Goal: Check status: Check status

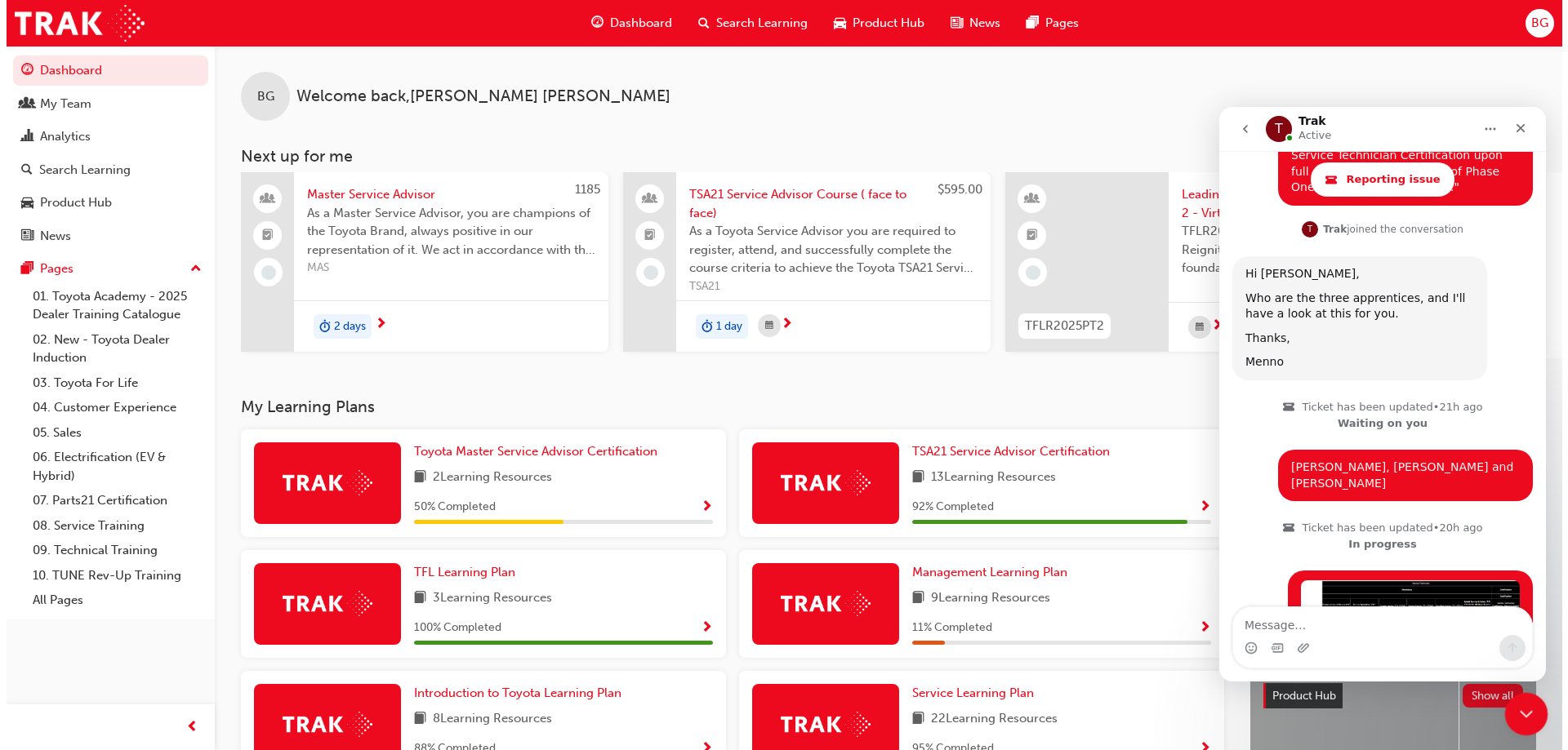
scroll to position [1534, 0]
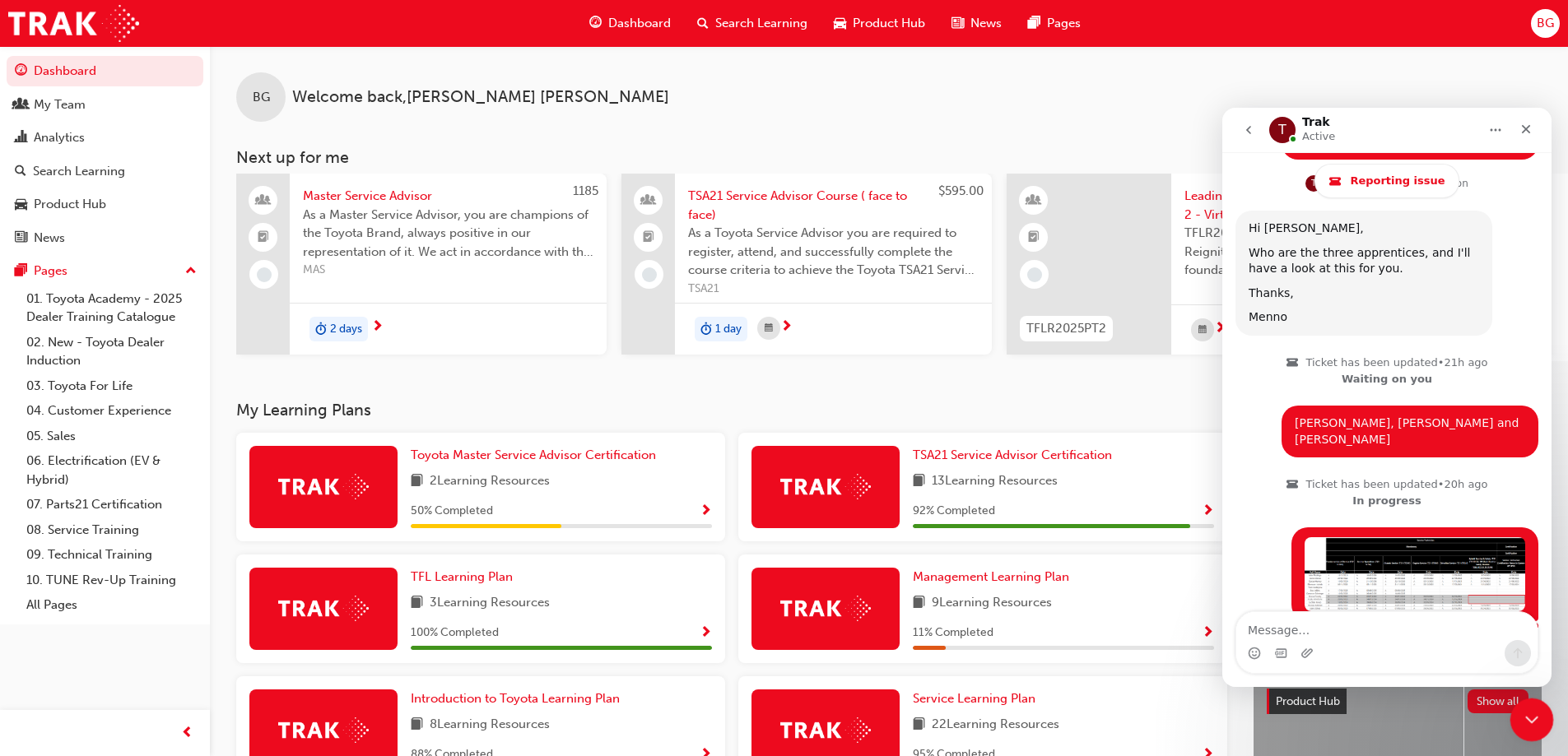
click at [1529, 718] on icon "Close Intercom Messenger" at bounding box center [1530, 718] width 20 height 20
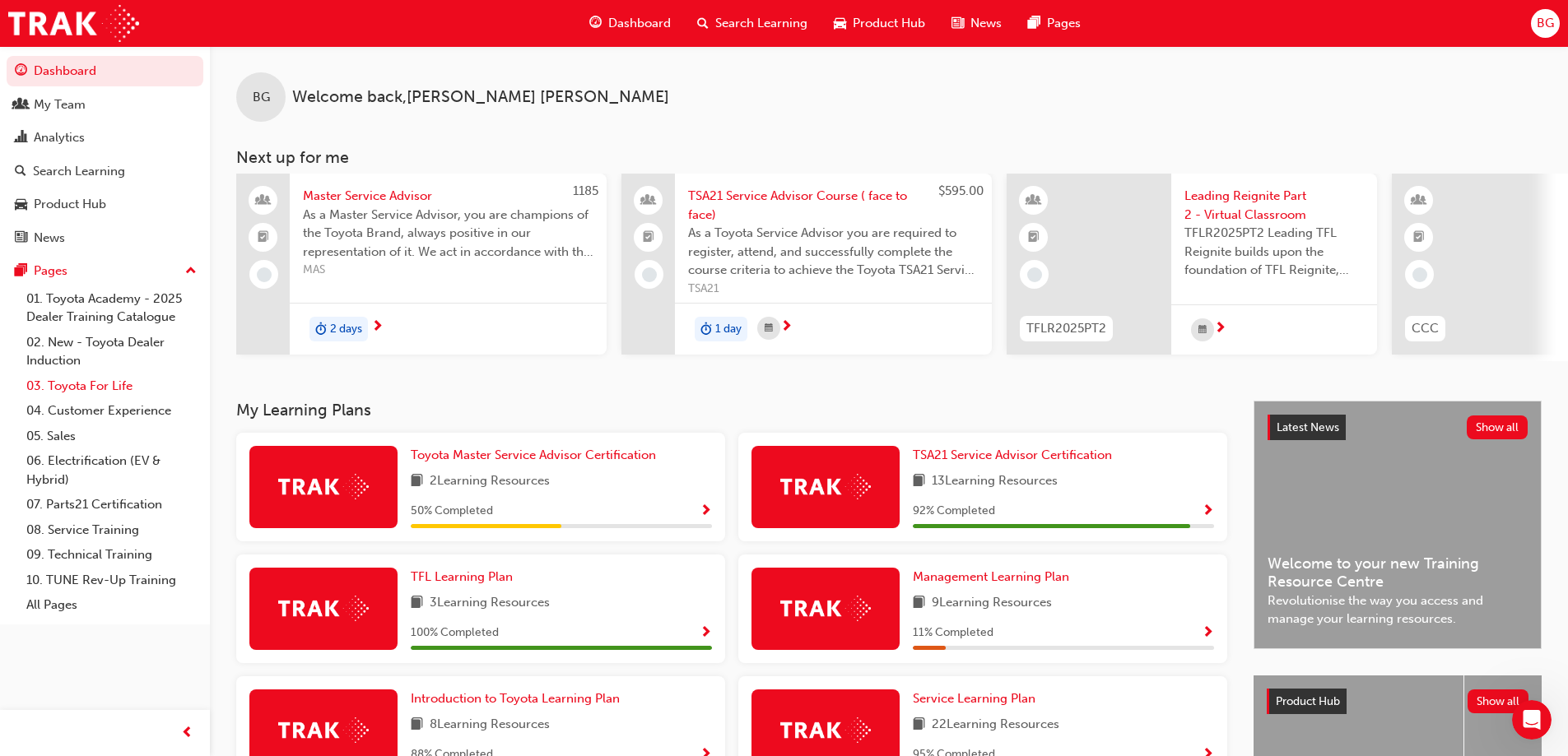
click at [86, 394] on link "03. Toyota For Life" at bounding box center [112, 387] width 183 height 26
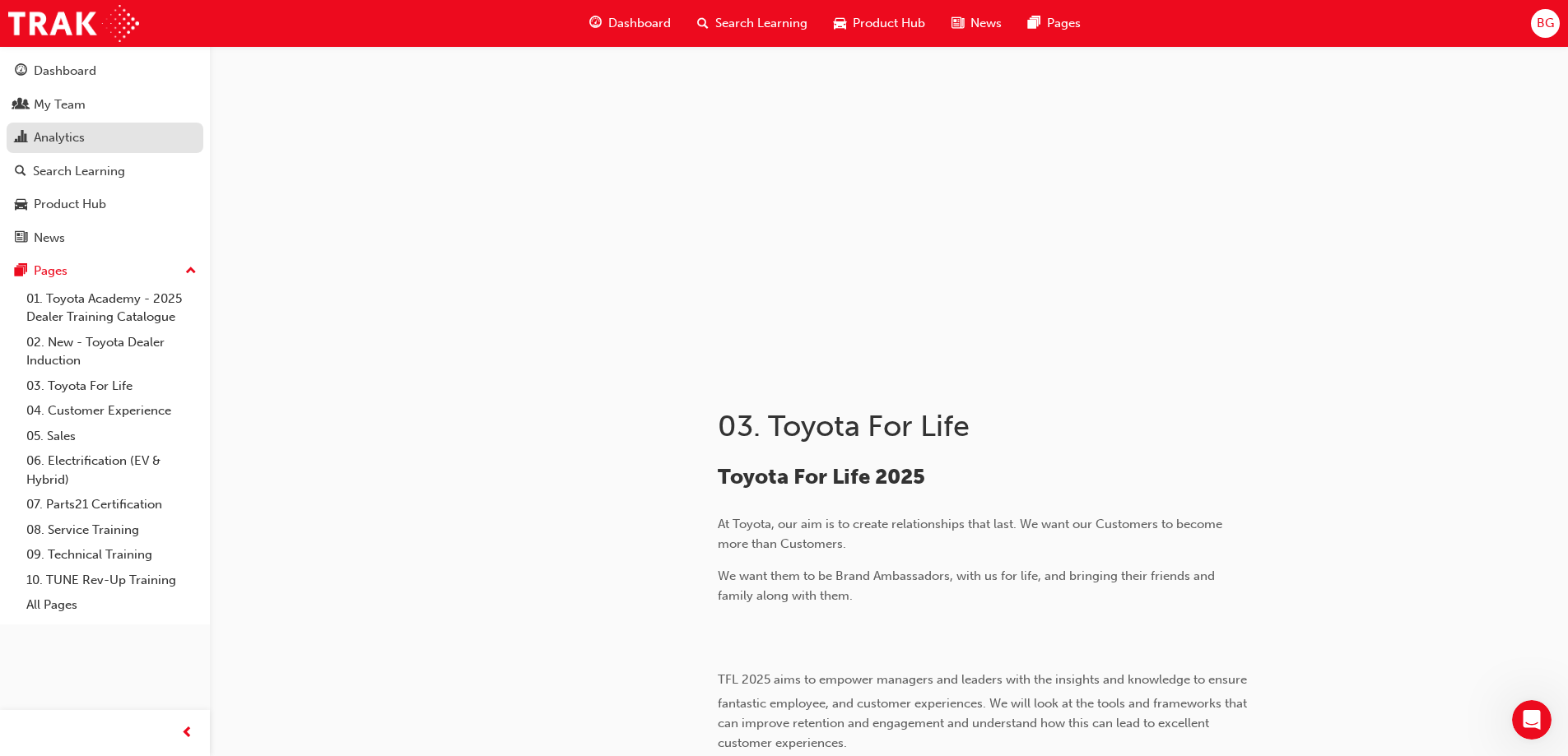
click at [109, 143] on div "Analytics" at bounding box center [104, 137] width 181 height 20
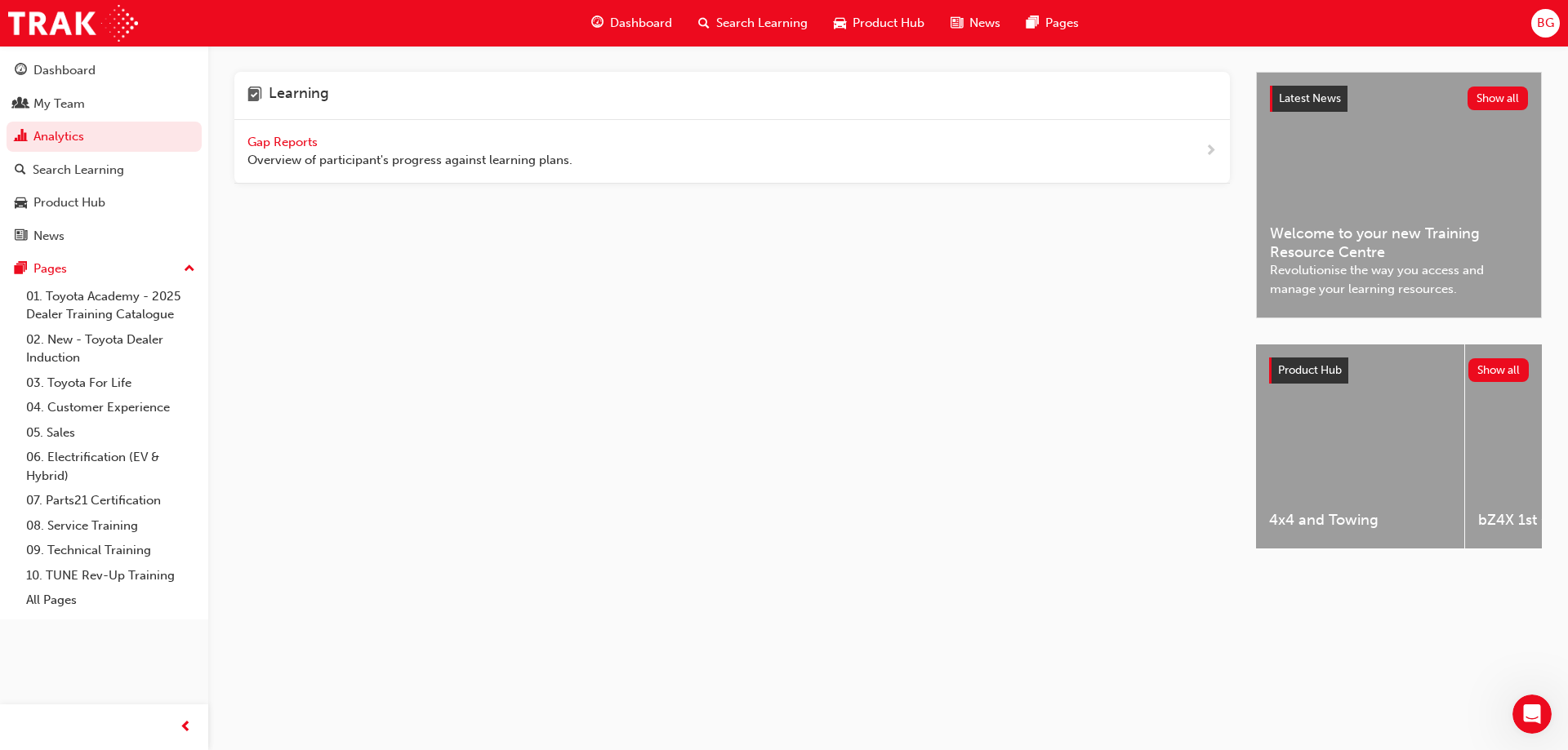
click at [279, 133] on div "Gap Reports Overview of participant's progress against learning plans." at bounding box center [409, 151] width 325 height 36
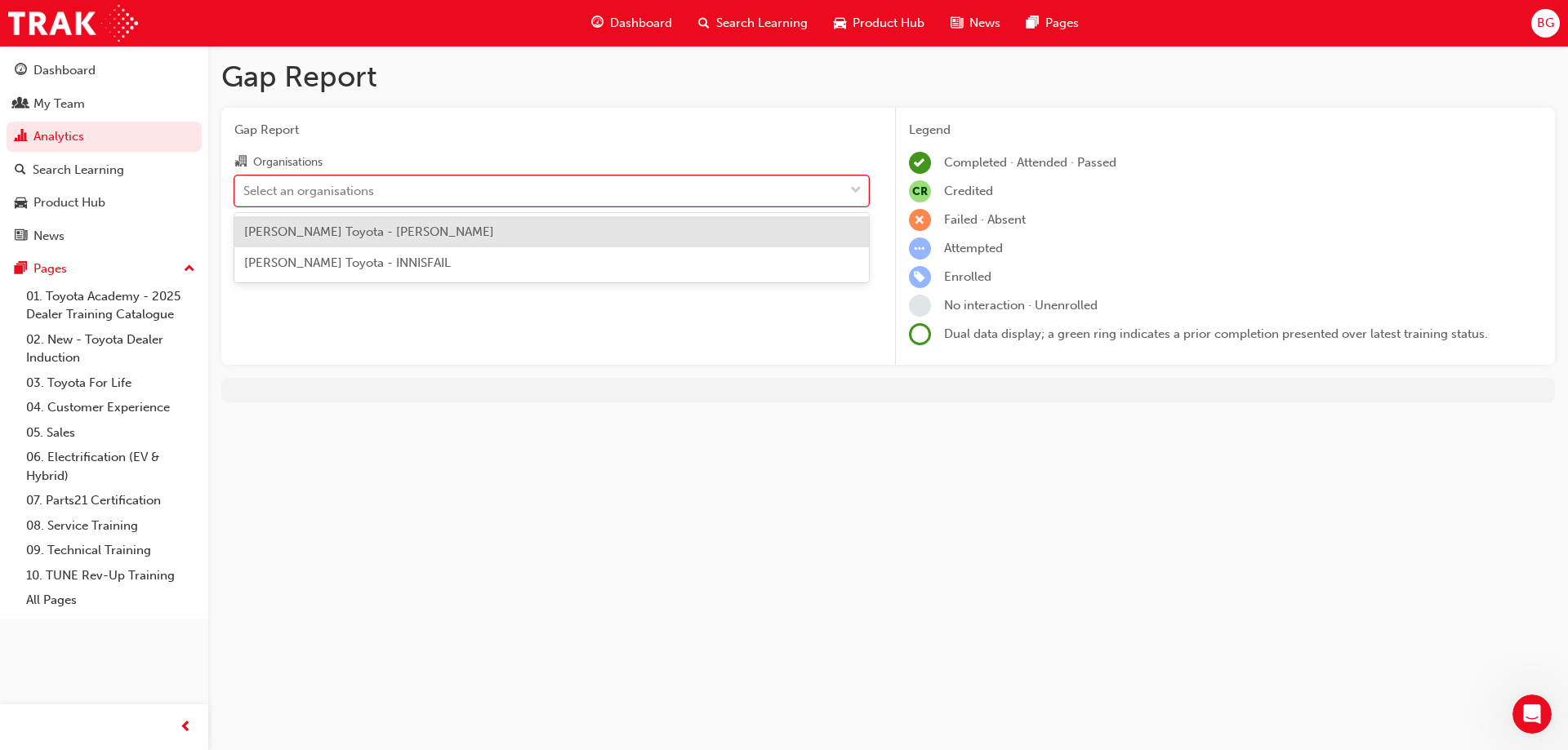
click at [432, 200] on div "Select an organisations" at bounding box center [539, 190] width 608 height 28
click at [245, 196] on input "Organisations option [PERSON_NAME] Toyota - [PERSON_NAME] focused, 1 of 2. 2 re…" at bounding box center [245, 189] width 2 height 14
click at [408, 235] on span "[PERSON_NAME] Toyota - [PERSON_NAME]" at bounding box center [369, 232] width 250 height 15
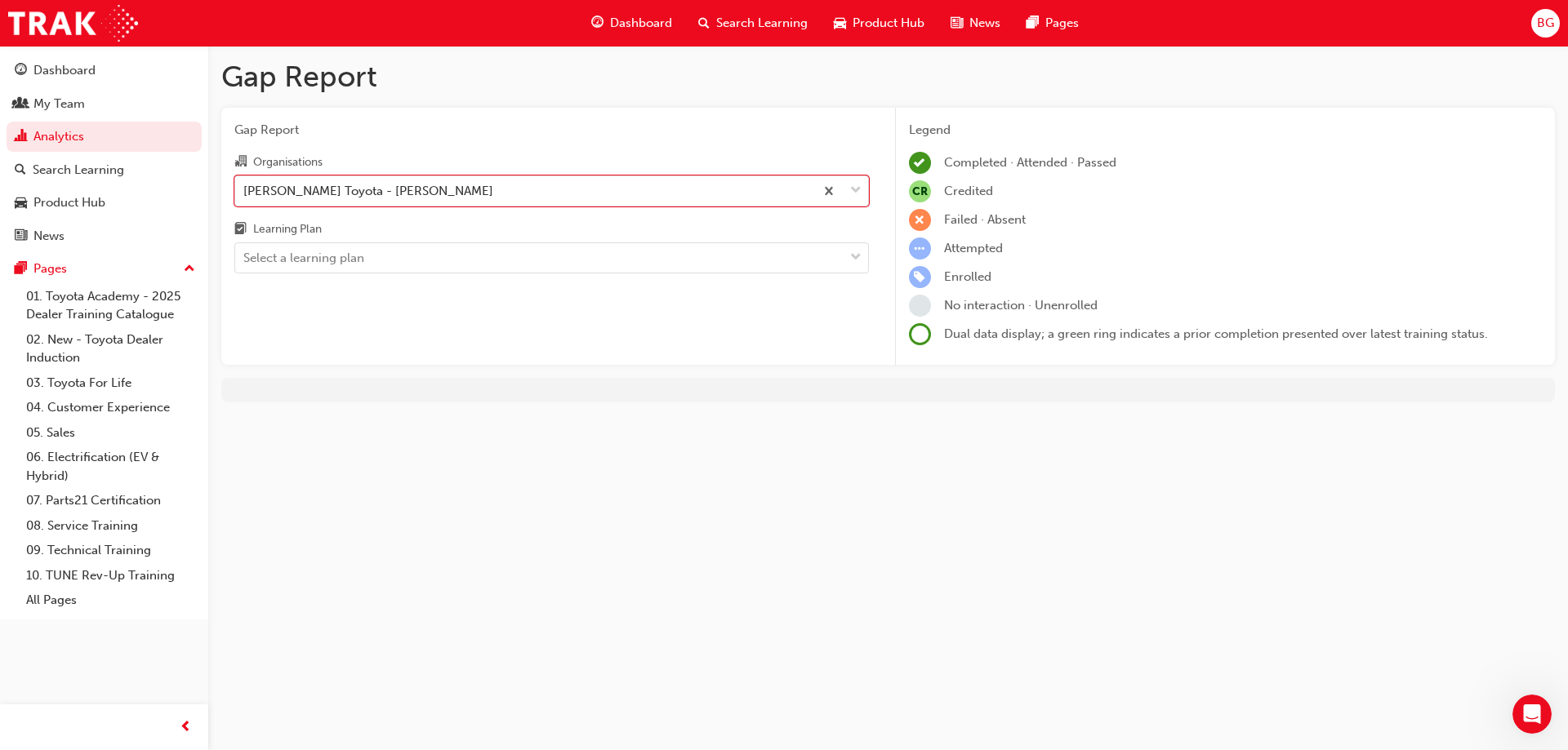
click at [408, 240] on div "Learning Plan" at bounding box center [552, 232] width 635 height 24
click at [245, 251] on input "Learning Plan Select a learning plan" at bounding box center [245, 257] width 2 height 14
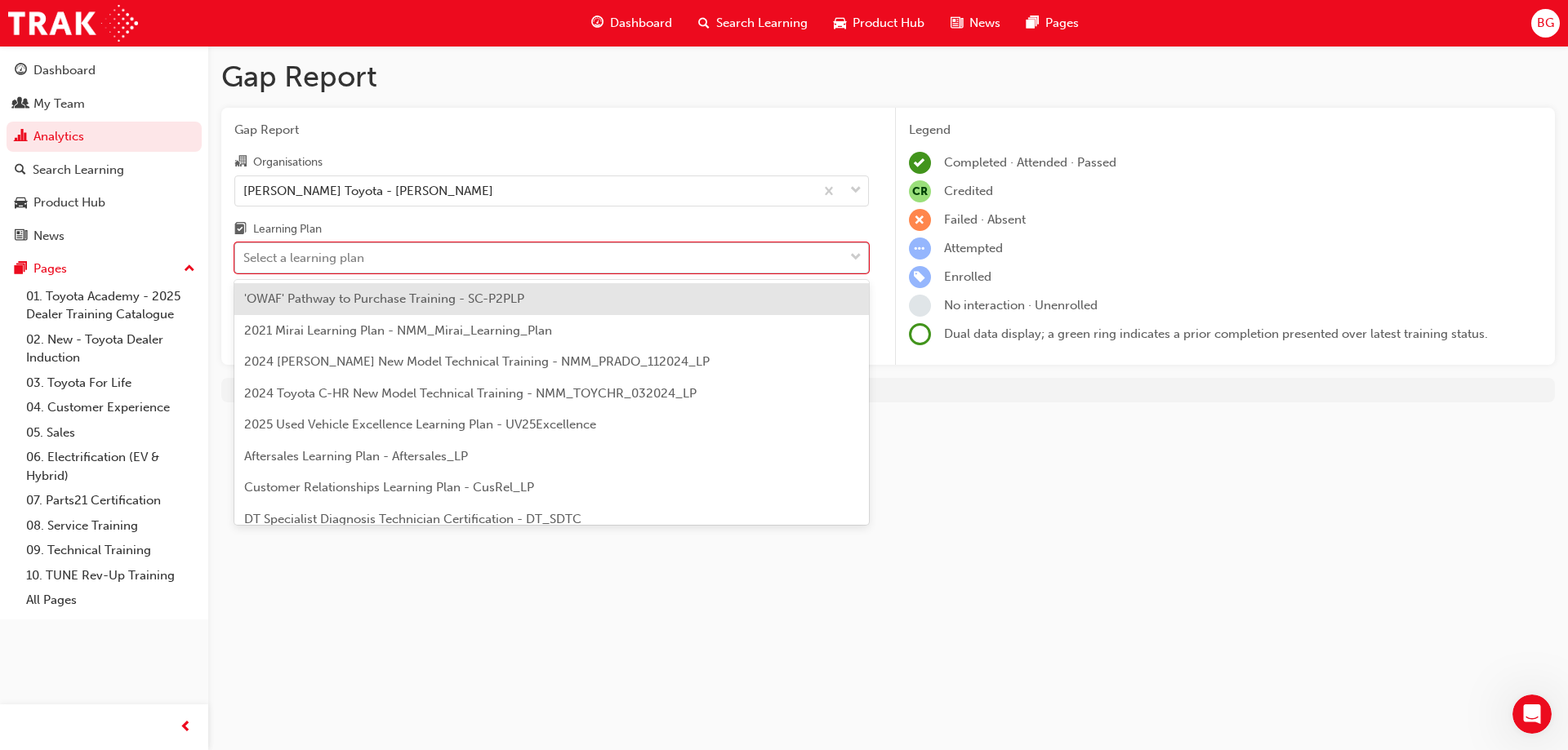
click at [407, 254] on div "Select a learning plan" at bounding box center [539, 258] width 608 height 28
click at [245, 254] on input "Learning Plan option 'OWAF' Pathway to Purchase Training - SC-P2PLP focused, 1 …" at bounding box center [245, 257] width 2 height 14
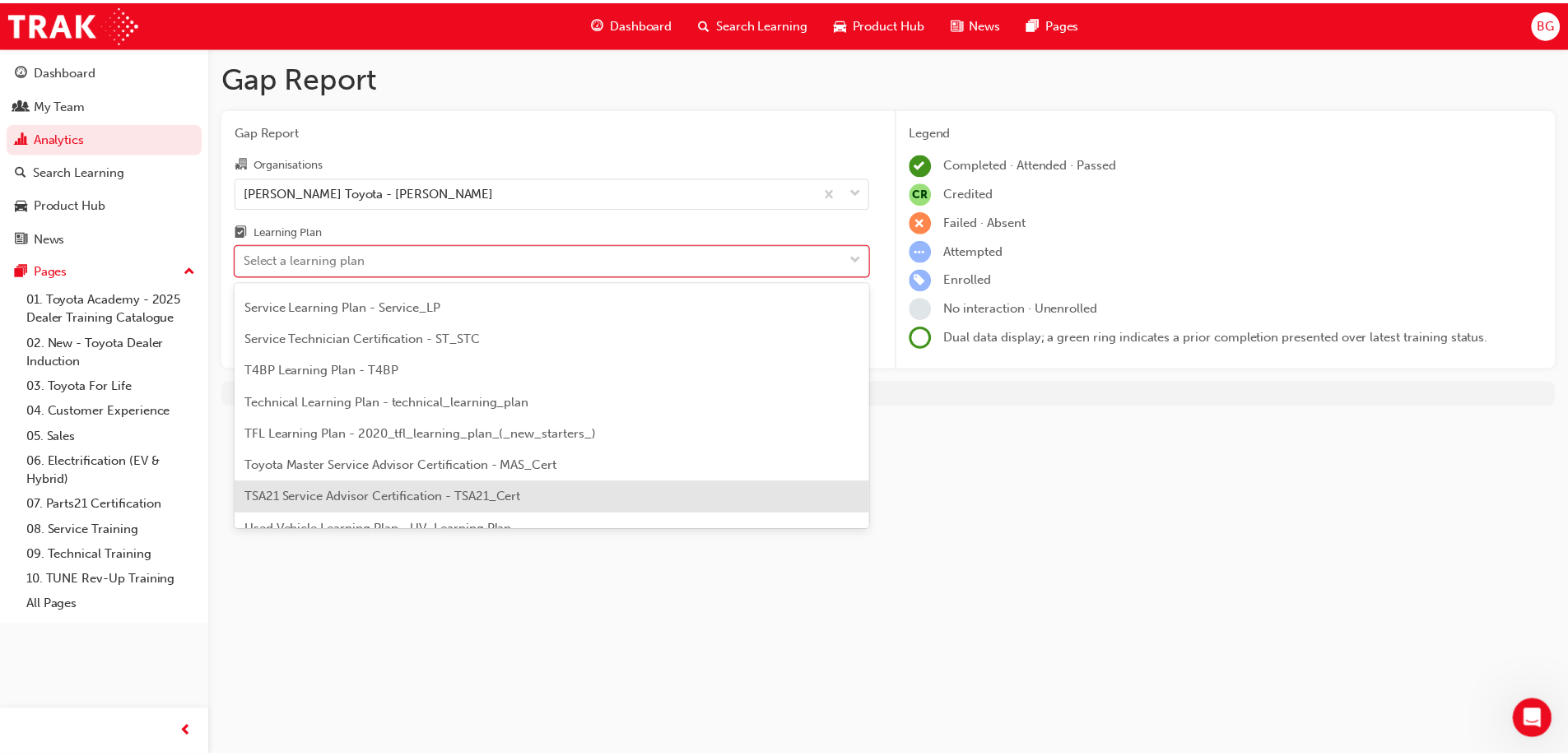
scroll to position [710, 0]
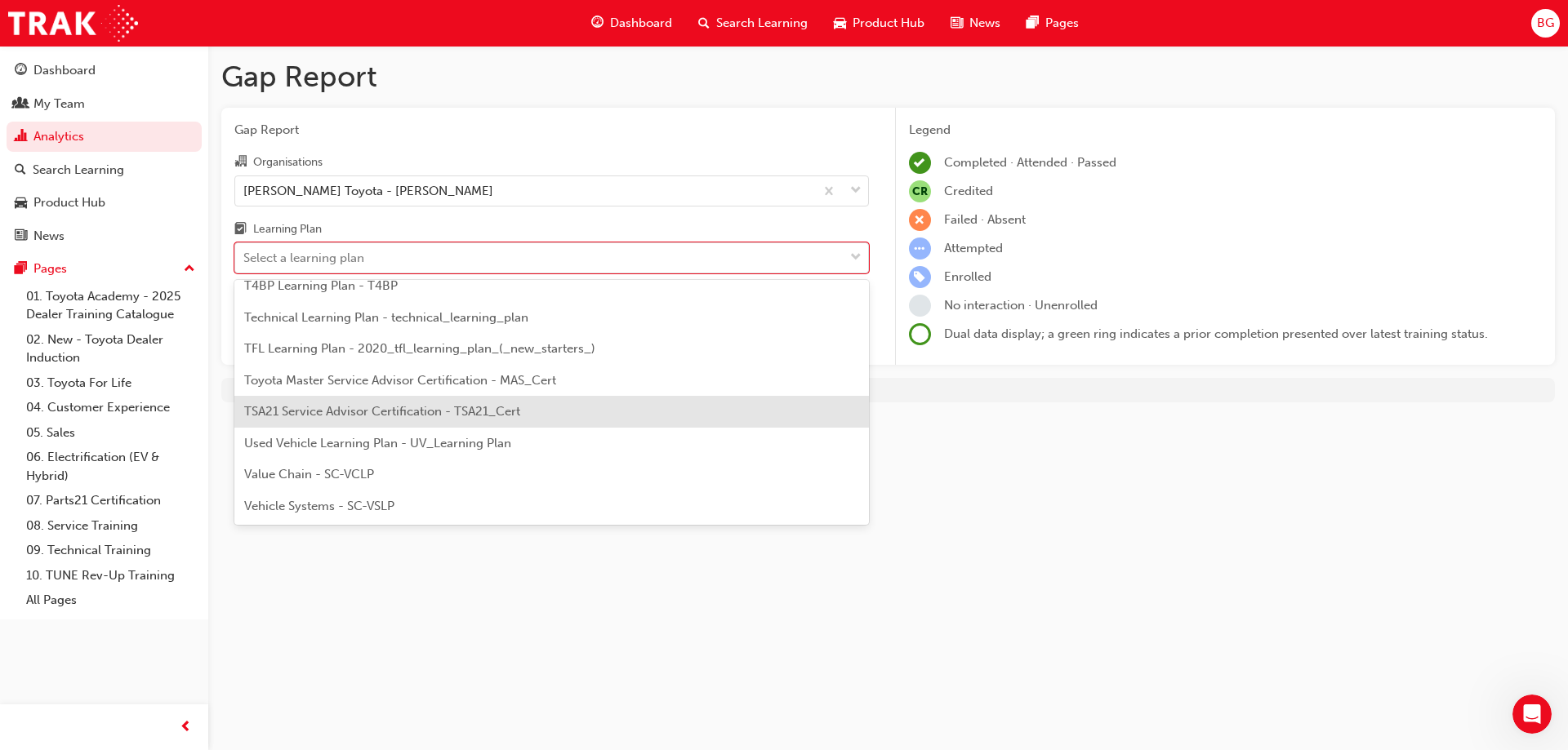
click at [511, 425] on div "TSA21 Service Advisor Certification - TSA21_Cert" at bounding box center [552, 412] width 635 height 32
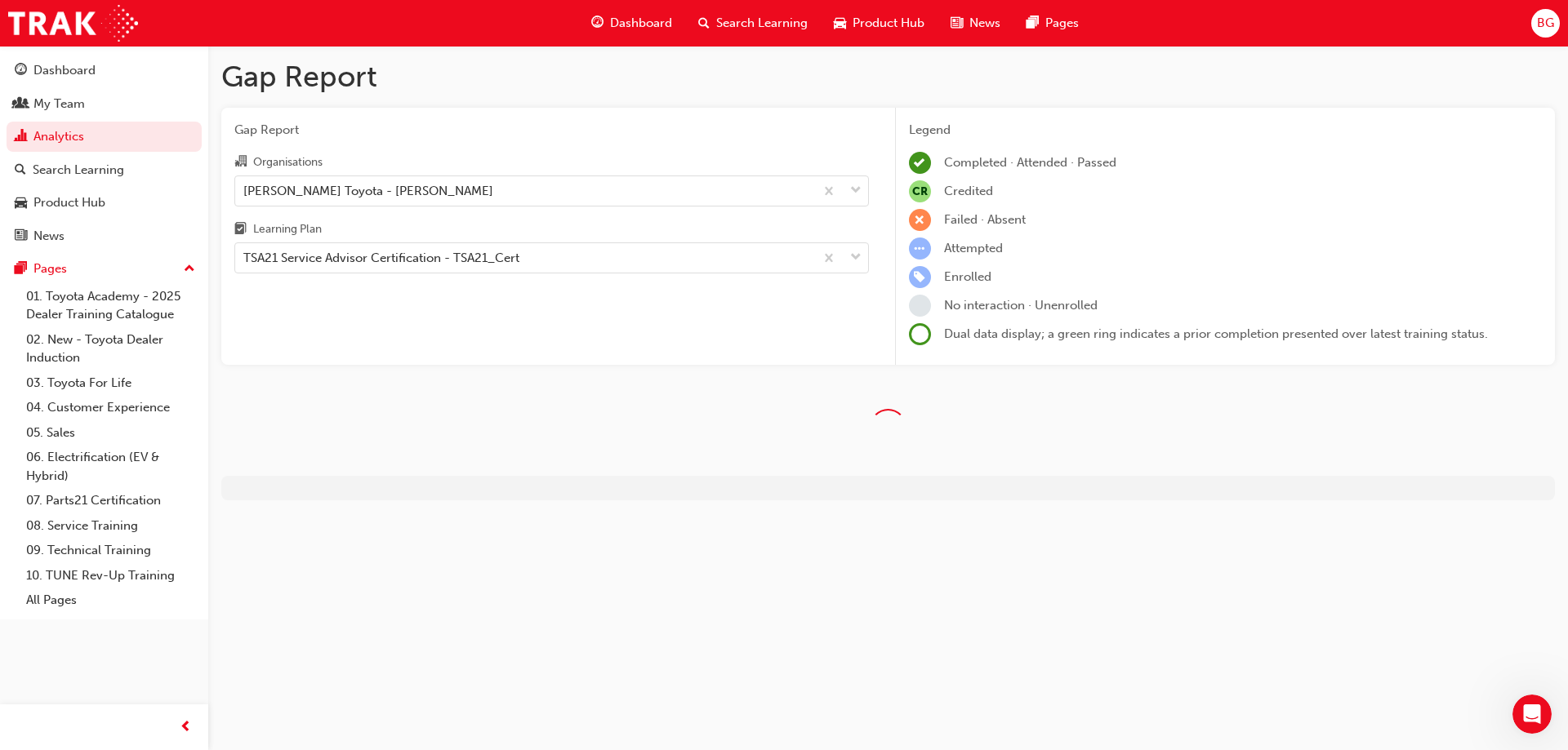
click at [537, 221] on div "Learning Plan" at bounding box center [552, 232] width 635 height 24
click at [245, 251] on input "Learning Plan TSA21 Service Advisor Certification - TSA21_Cert" at bounding box center [245, 257] width 2 height 14
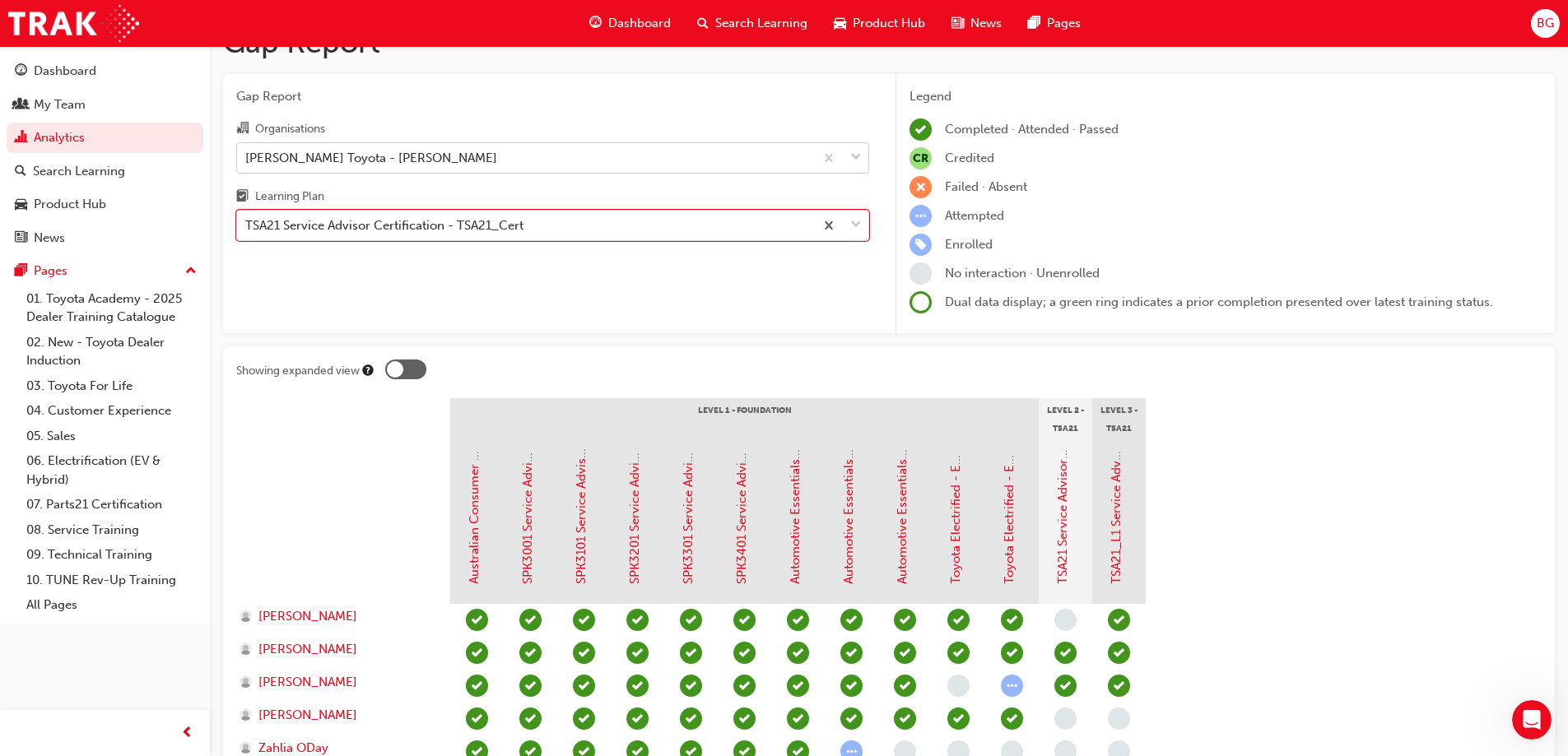
scroll to position [20, 0]
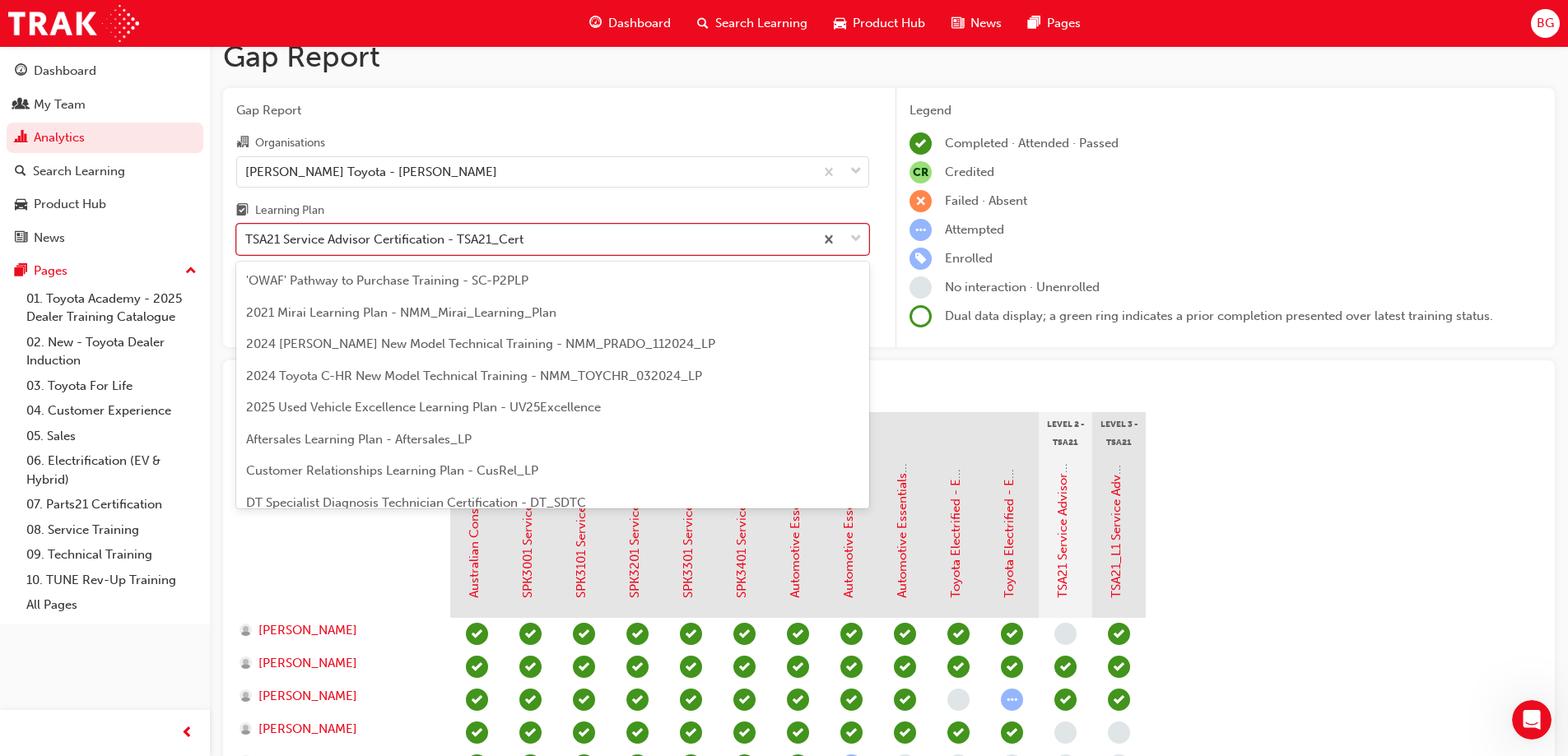
click at [487, 235] on div "TSA21 Service Advisor Certification - TSA21_Cert" at bounding box center [385, 239] width 279 height 19
click at [247, 235] on input "Learning Plan option TSA21 Service Advisor Certification - TSA21_Cert, selected…" at bounding box center [247, 238] width 2 height 14
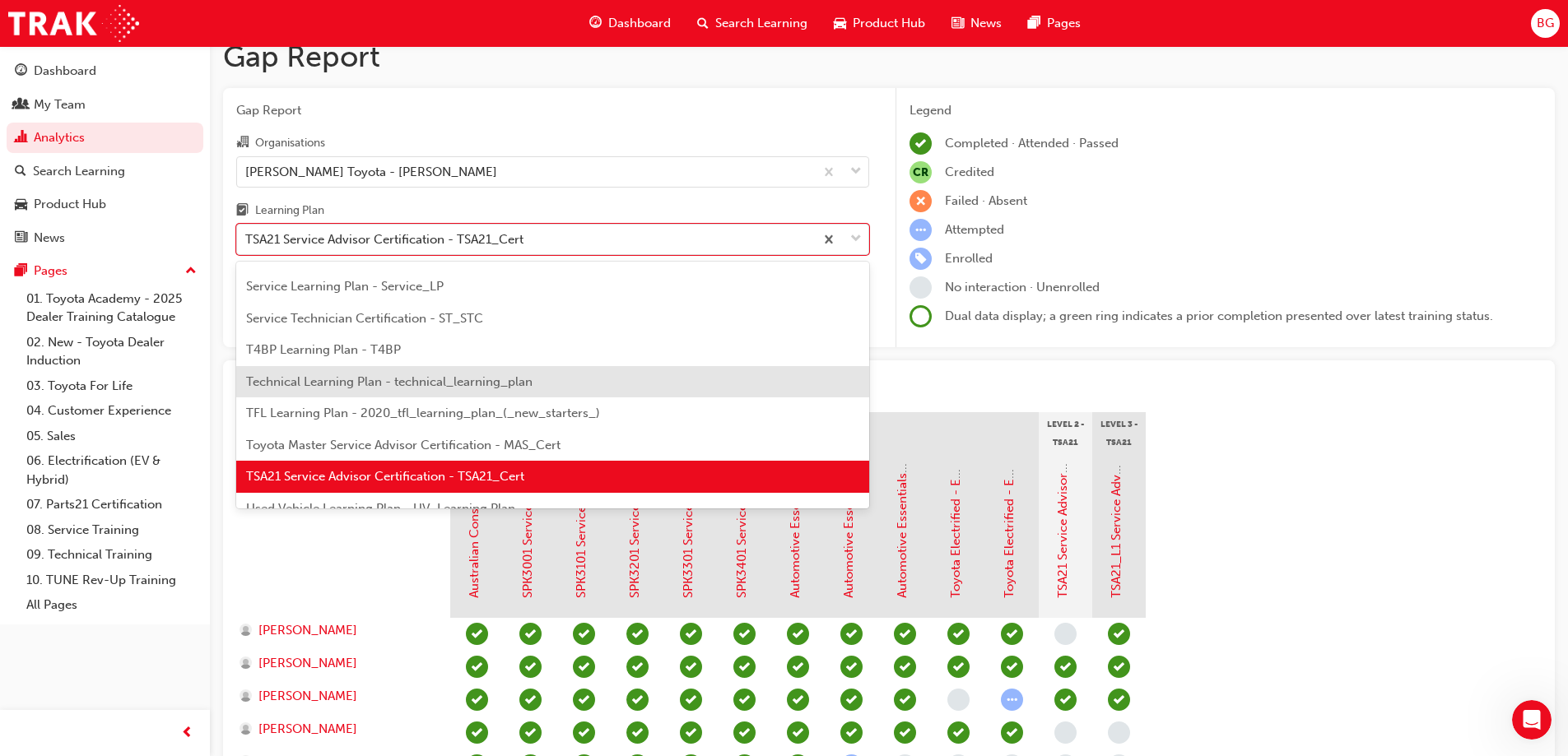
scroll to position [545, 0]
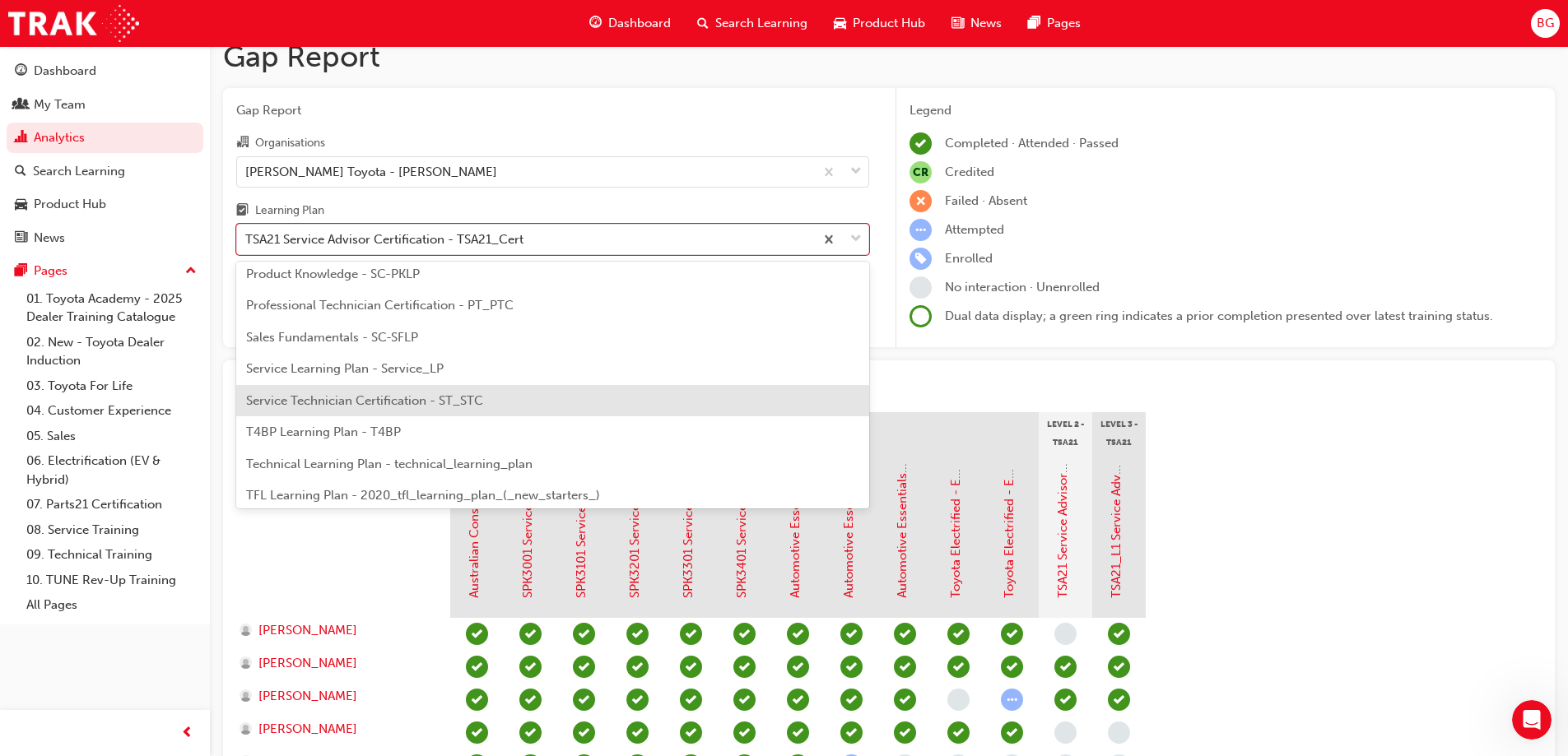
click at [485, 398] on div "Service Technician Certification - ST_STC" at bounding box center [553, 400] width 633 height 32
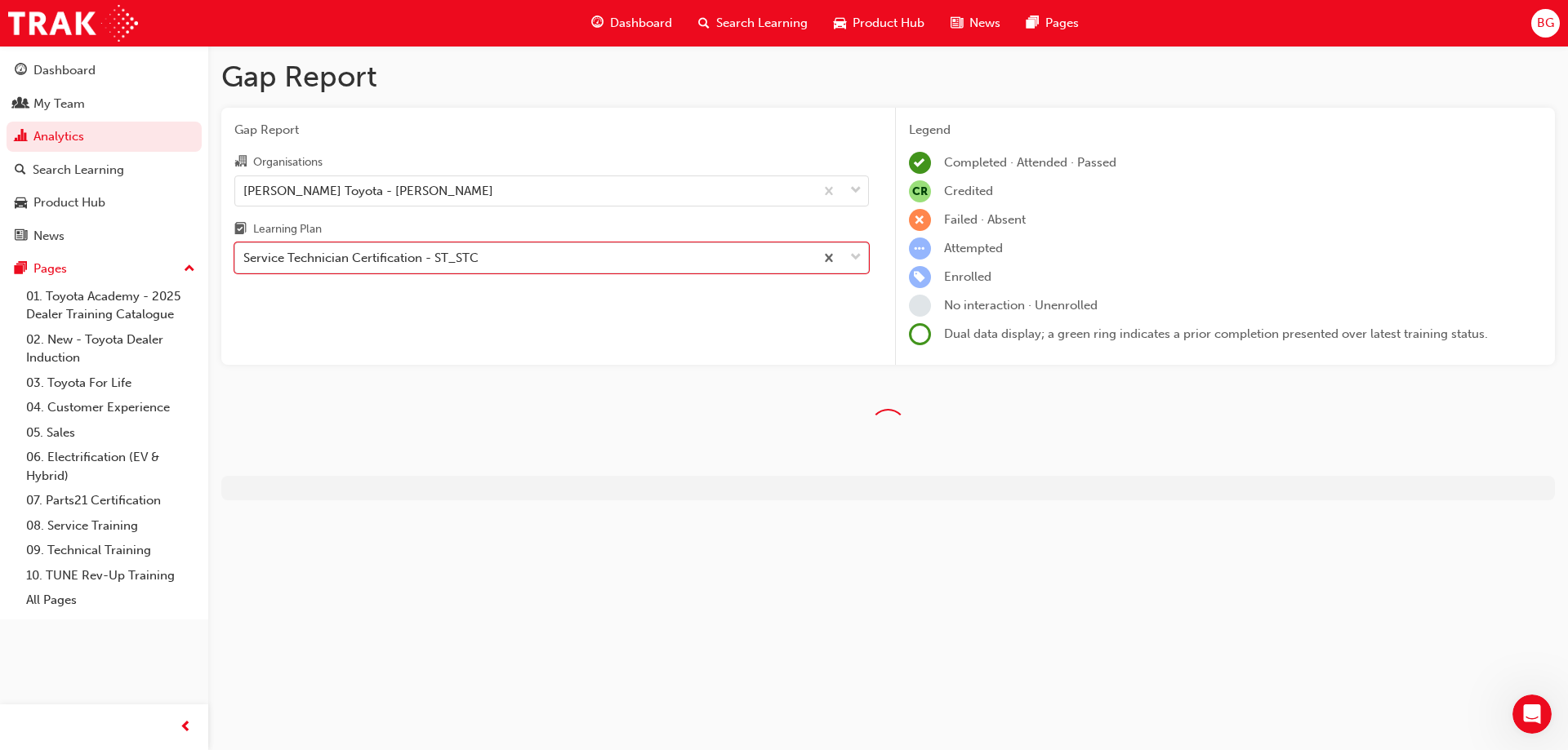
click at [509, 314] on div "Gap Report Organisations [PERSON_NAME] Toyota - [PERSON_NAME] Learning Plan opt…" at bounding box center [551, 237] width 660 height 258
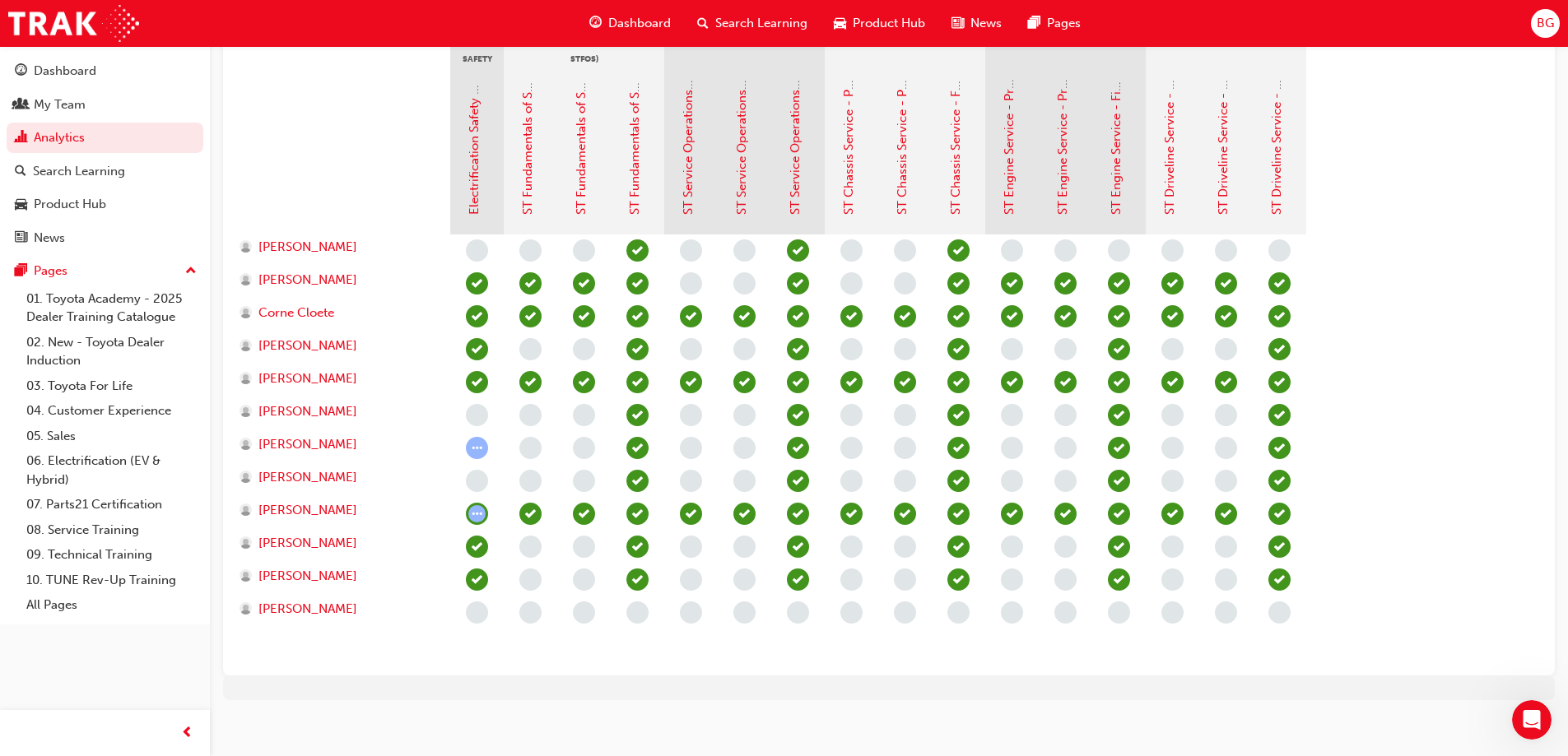
scroll to position [411, 0]
